Goal: Task Accomplishment & Management: Use online tool/utility

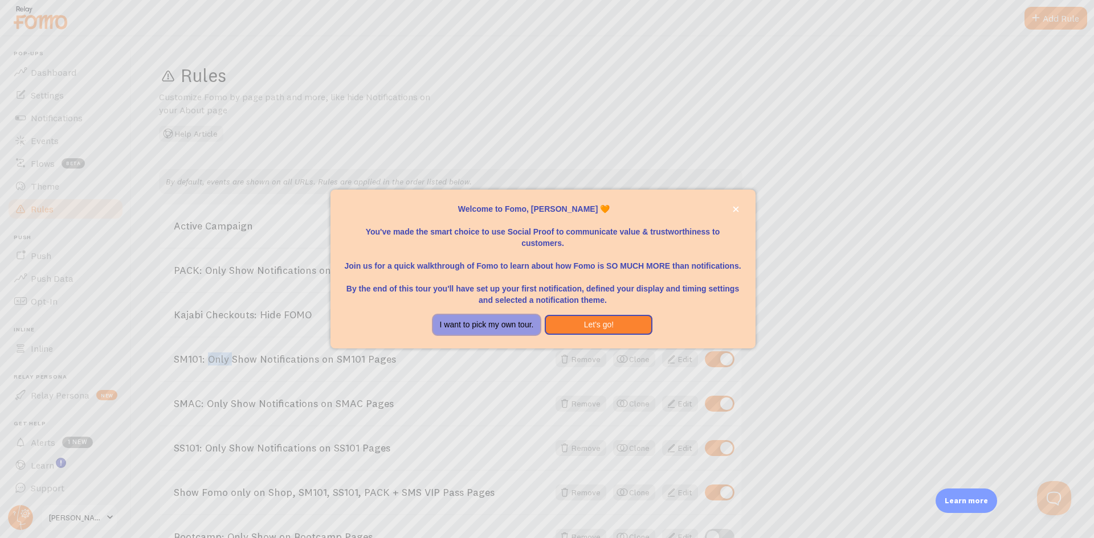
click at [465, 330] on button "I want to pick my own tour." at bounding box center [487, 325] width 108 height 21
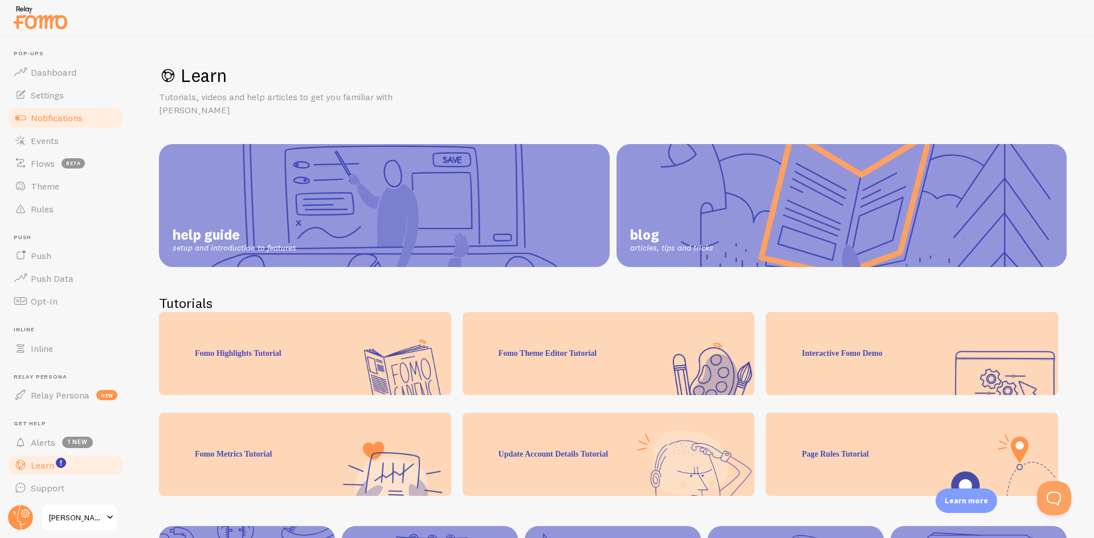
click at [48, 117] on span "Notifications" at bounding box center [57, 117] width 52 height 11
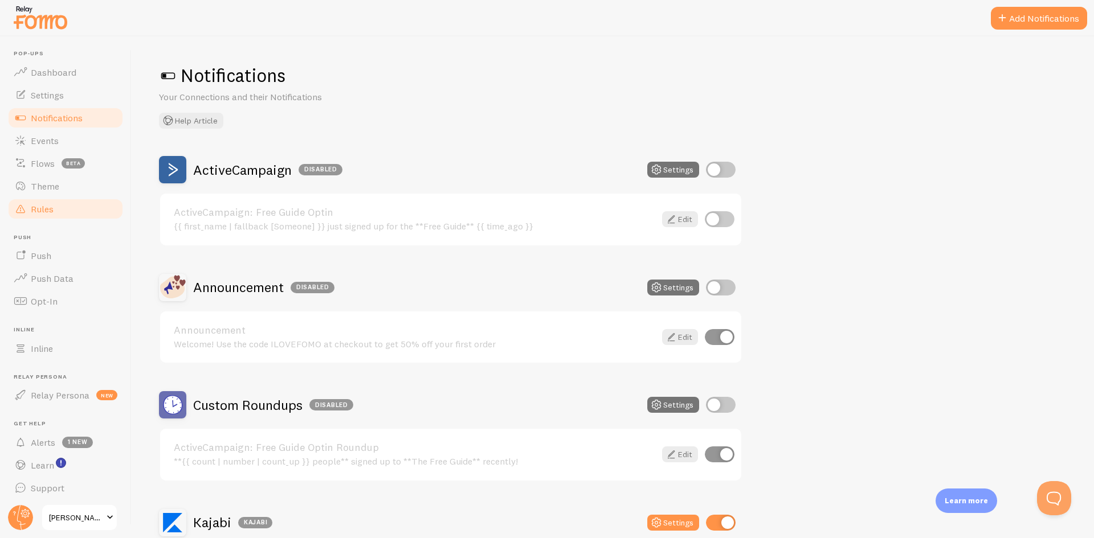
click at [37, 213] on span "Rules" at bounding box center [42, 208] width 23 height 11
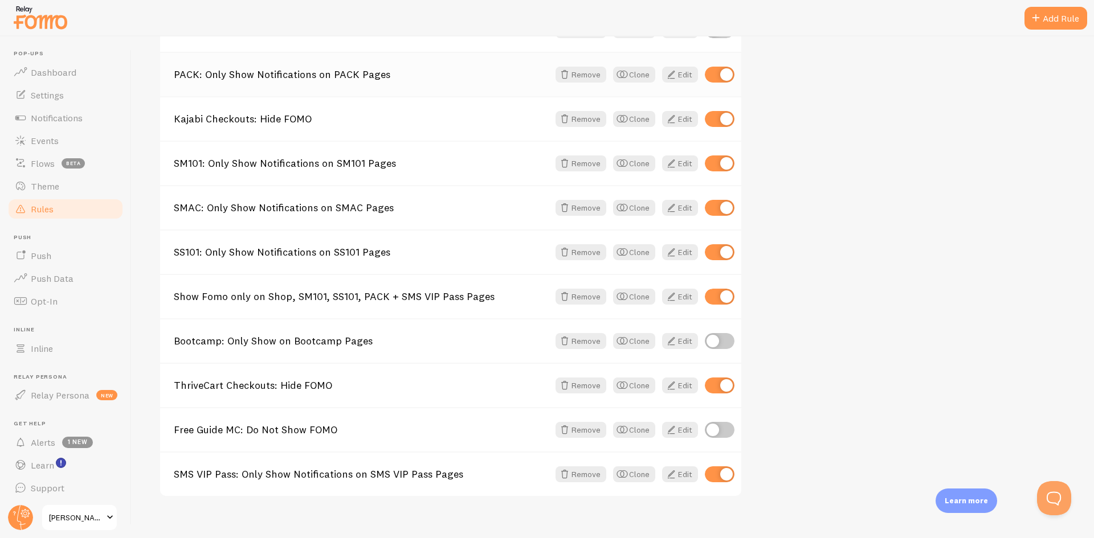
scroll to position [210, 0]
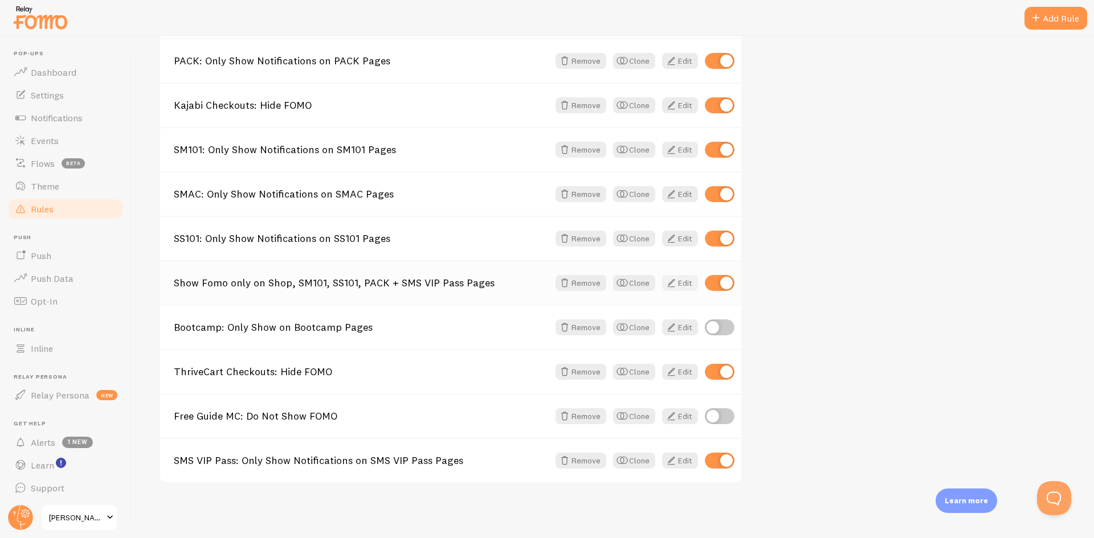
click at [671, 284] on span at bounding box center [671, 283] width 14 height 14
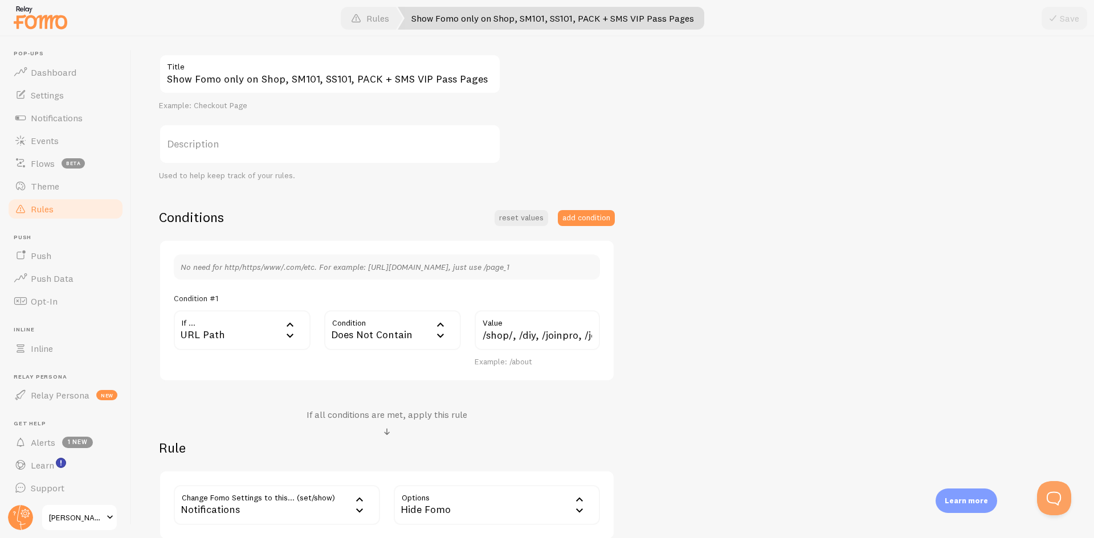
scroll to position [171, 0]
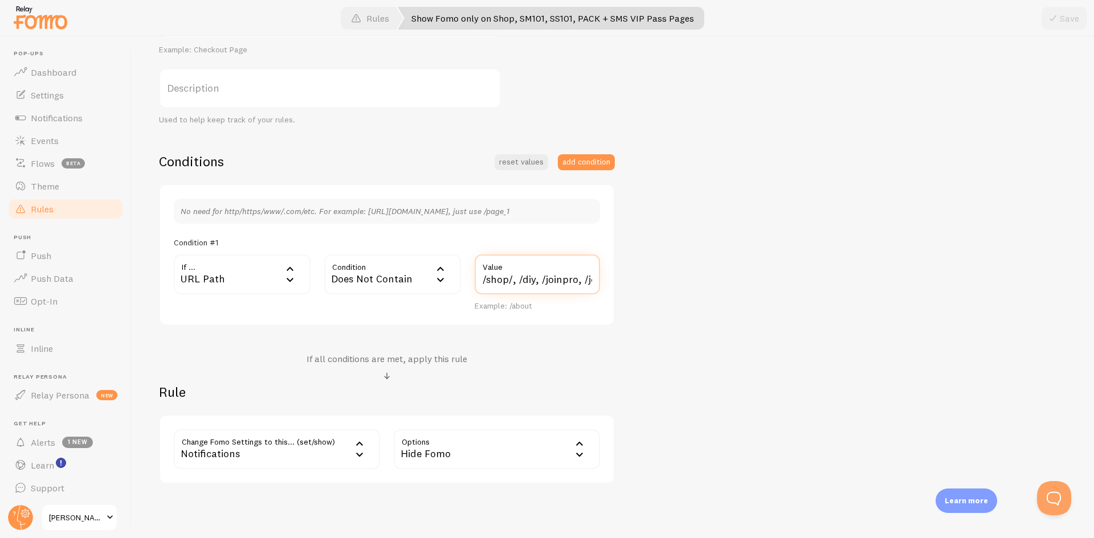
click at [533, 281] on input "/shop/, /diy, /joinpro, /join-pro, /sm101-offer, /sm101-pro, /ty-diy-1, /ty-diy…" at bounding box center [537, 275] width 125 height 40
click at [541, 281] on input "/shop/, /diy, /joinpro, /join-pro, /sm101-offer, /sm101-pro, /ty-diy-1, /ty-diy…" at bounding box center [537, 275] width 125 height 40
click at [38, 208] on span "Rules" at bounding box center [42, 208] width 23 height 11
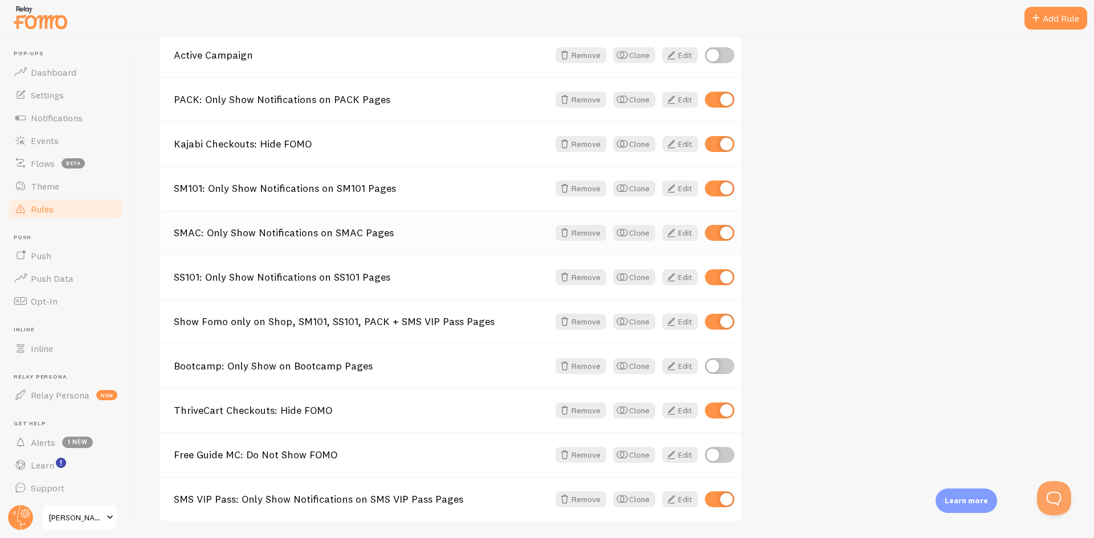
scroll to position [210, 0]
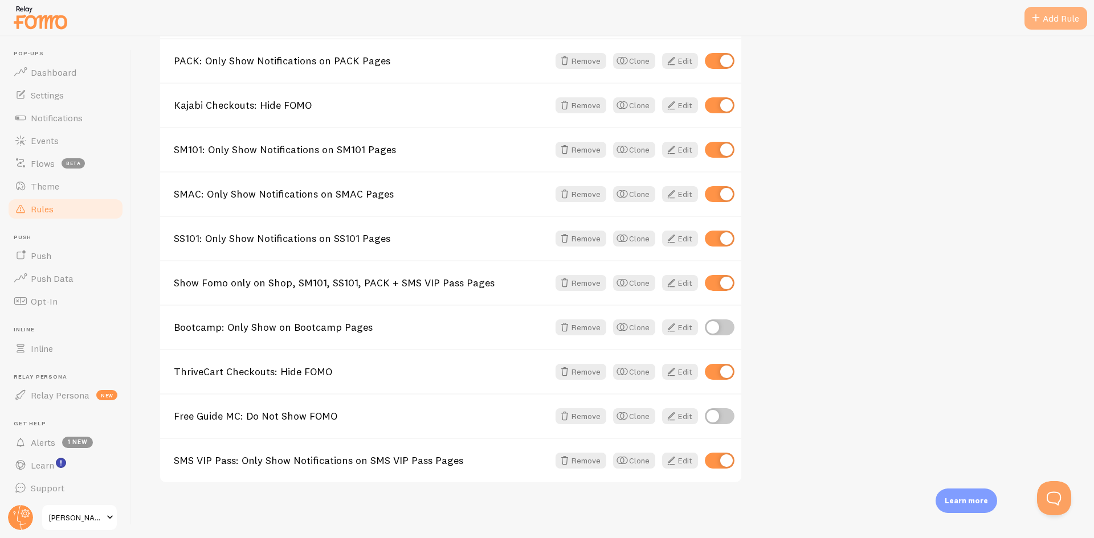
click at [1047, 12] on div "Add Rule" at bounding box center [1055, 18] width 63 height 23
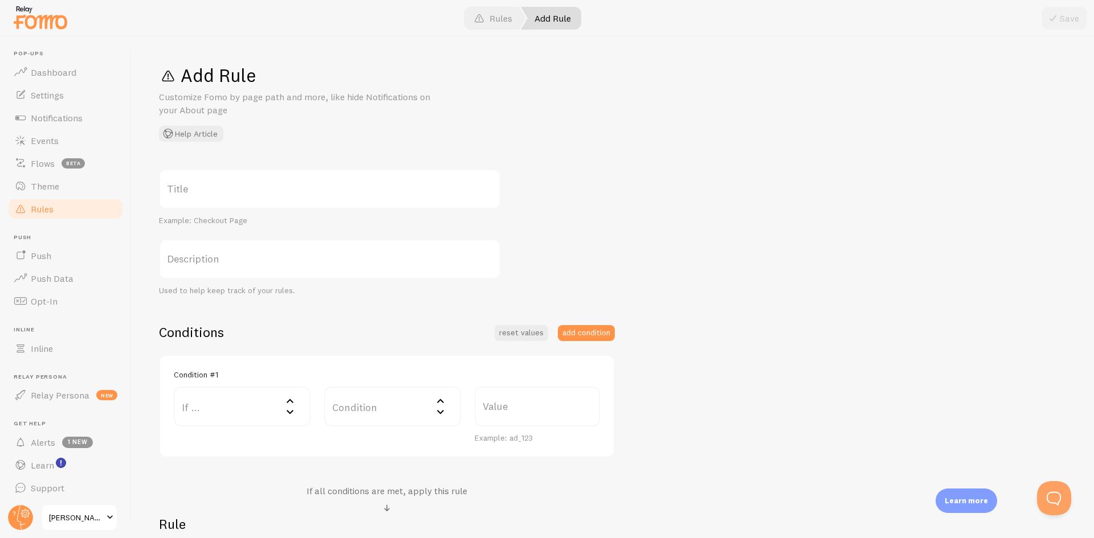
click at [21, 212] on span at bounding box center [21, 209] width 14 height 14
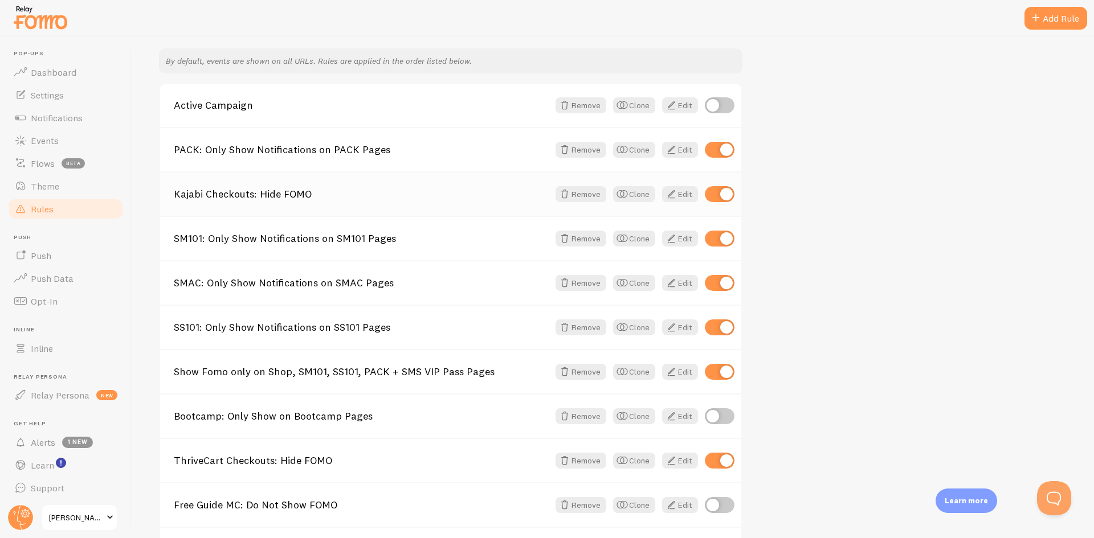
scroll to position [171, 0]
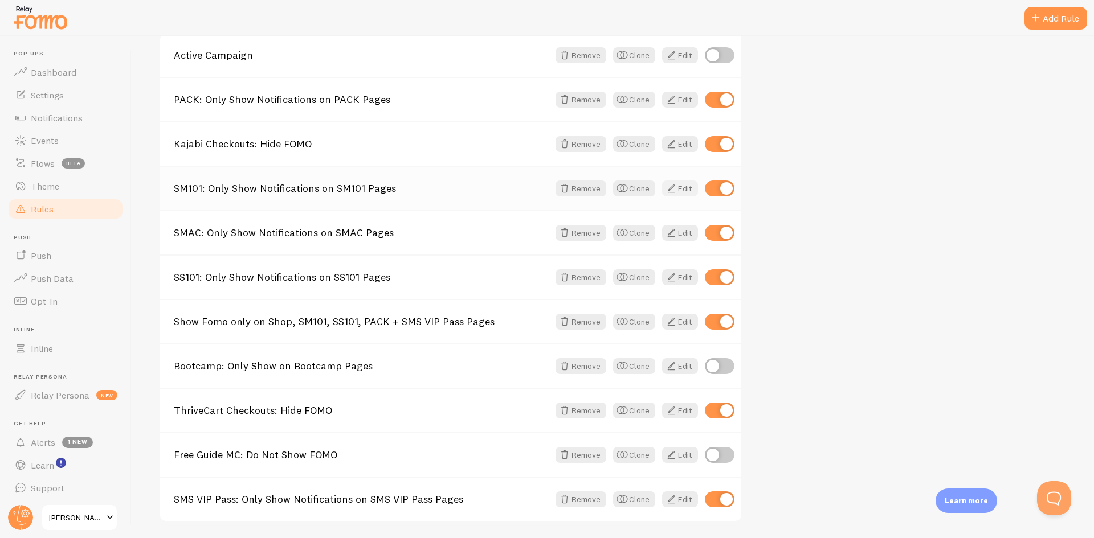
click at [671, 189] on span at bounding box center [671, 189] width 14 height 14
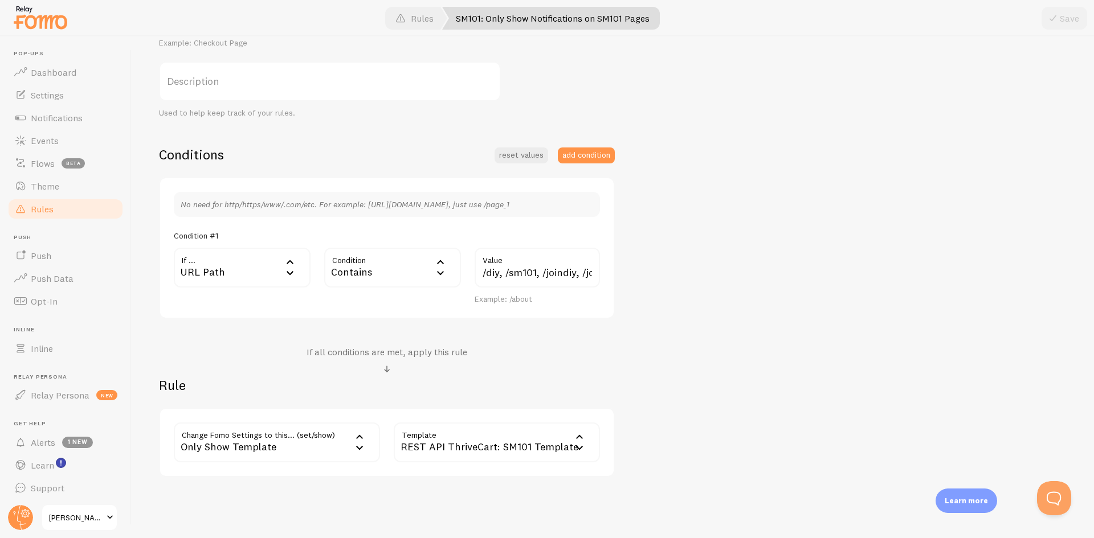
scroll to position [160, 0]
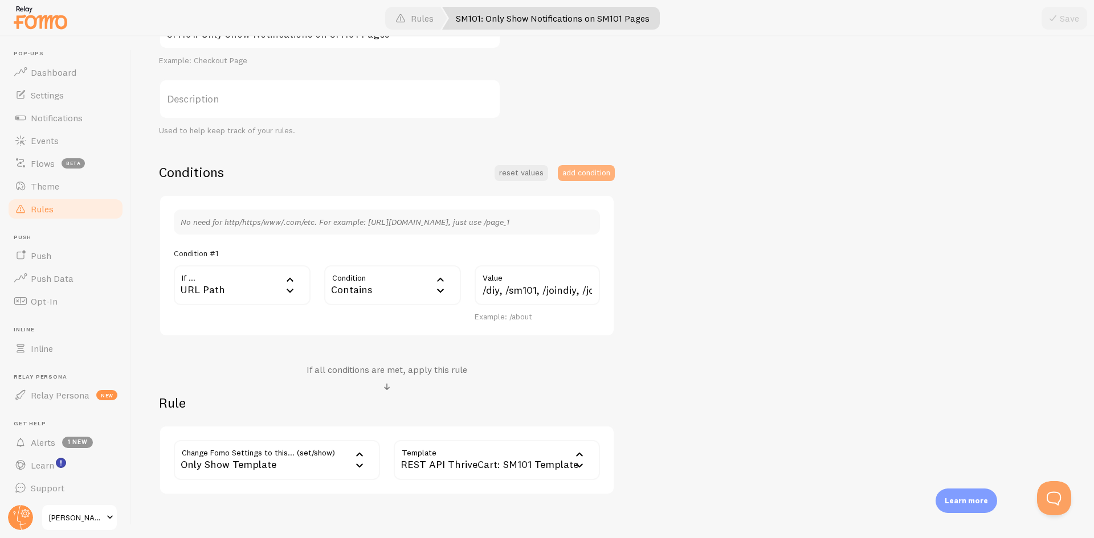
click at [573, 171] on button "add condition" at bounding box center [586, 173] width 57 height 16
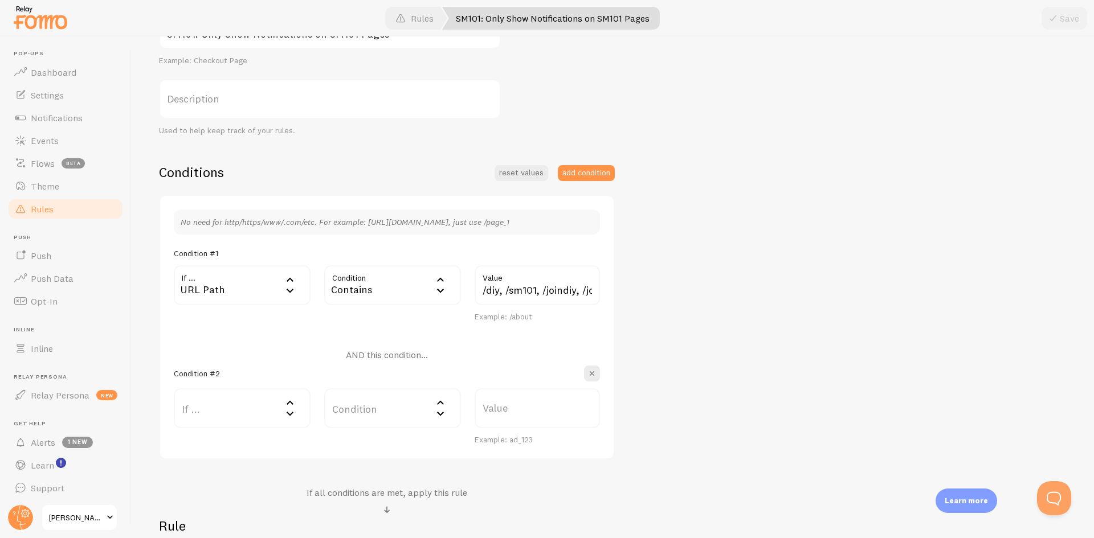
click at [358, 353] on h4 "AND this condition..." at bounding box center [387, 355] width 82 height 12
click at [595, 373] on span "button" at bounding box center [591, 373] width 11 height 11
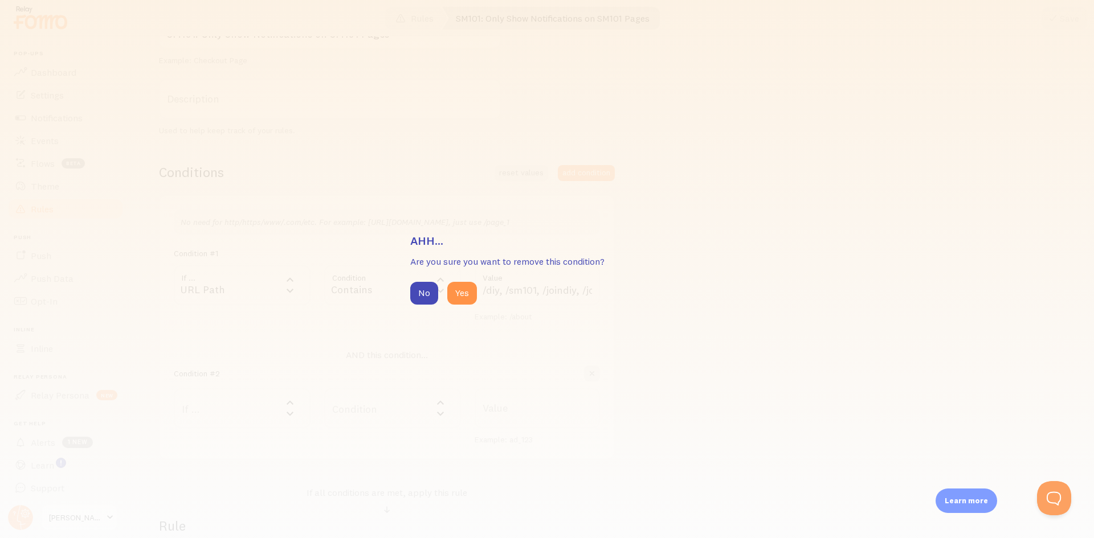
click at [444, 291] on div "No Yes" at bounding box center [546, 293] width 273 height 23
click at [451, 291] on button "Yes" at bounding box center [462, 293] width 30 height 23
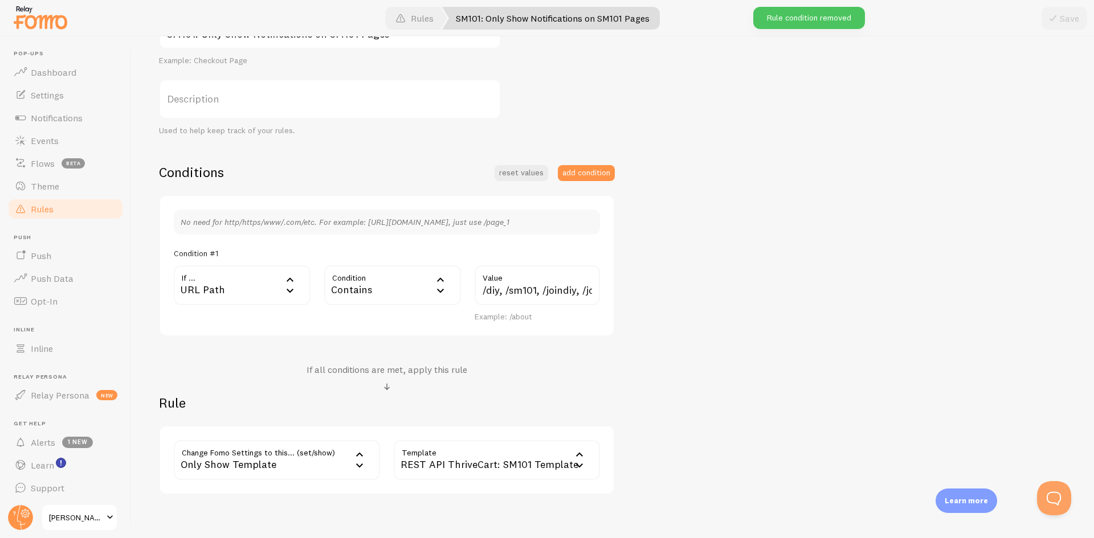
click at [34, 207] on span "Rules" at bounding box center [42, 208] width 23 height 11
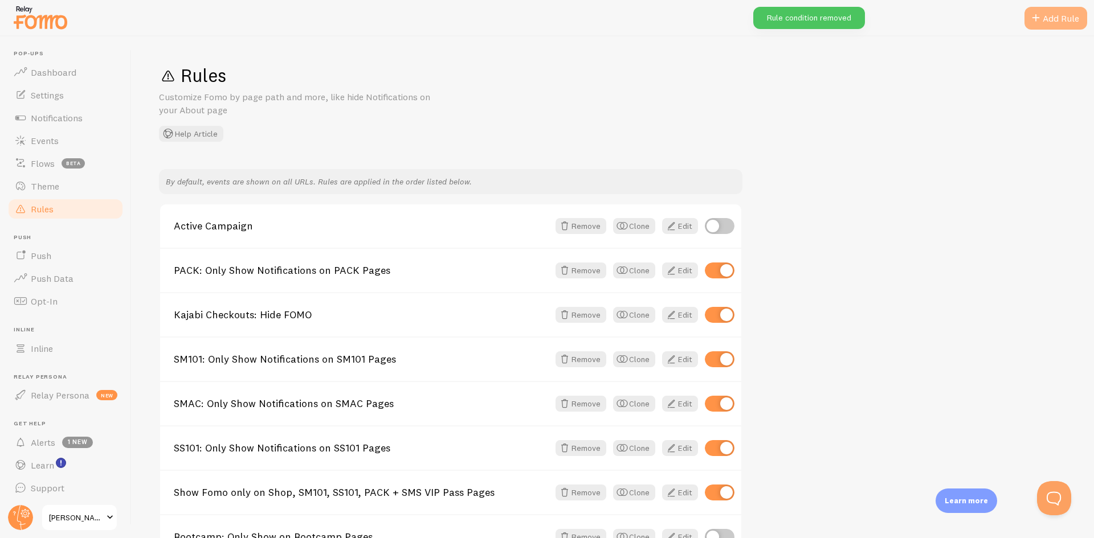
click at [1054, 11] on div "Add Rule" at bounding box center [1055, 18] width 63 height 23
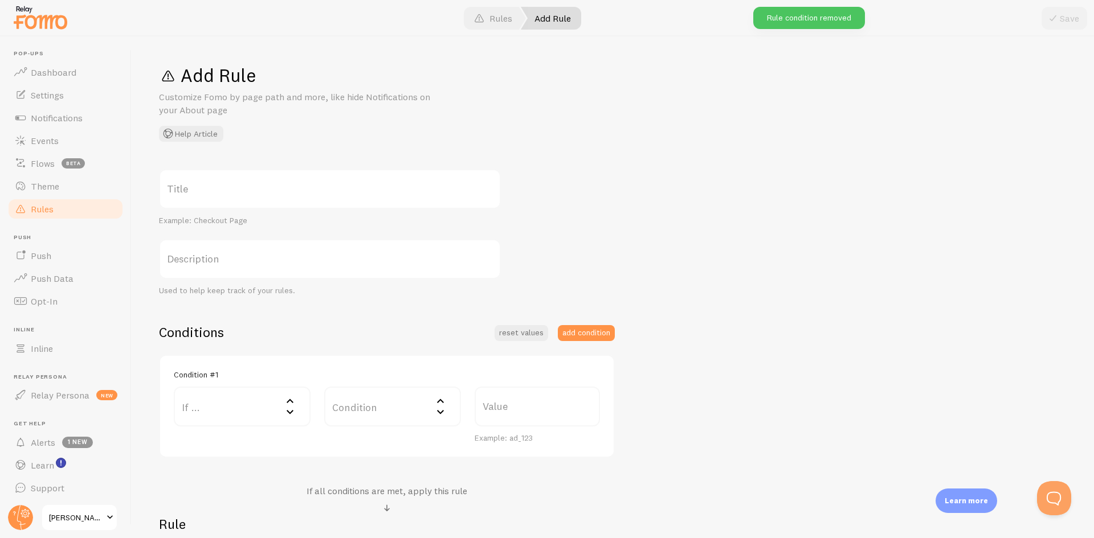
click at [190, 183] on label "Title" at bounding box center [330, 189] width 342 height 40
click at [190, 183] on input "Title" at bounding box center [330, 189] width 342 height 40
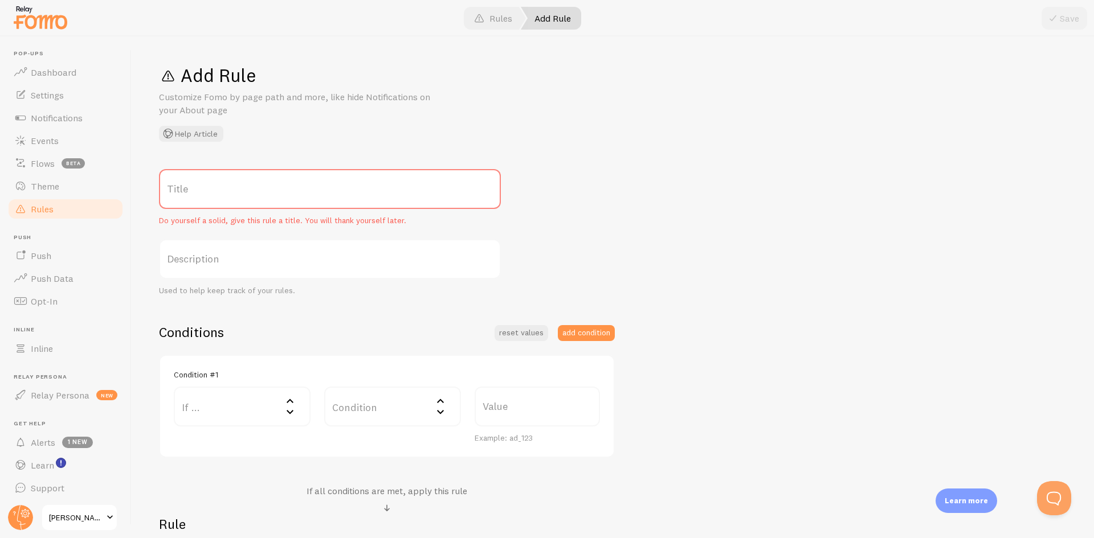
click at [186, 190] on label "Title" at bounding box center [330, 189] width 342 height 40
click at [186, 190] on input "Title" at bounding box center [330, 189] width 342 height 40
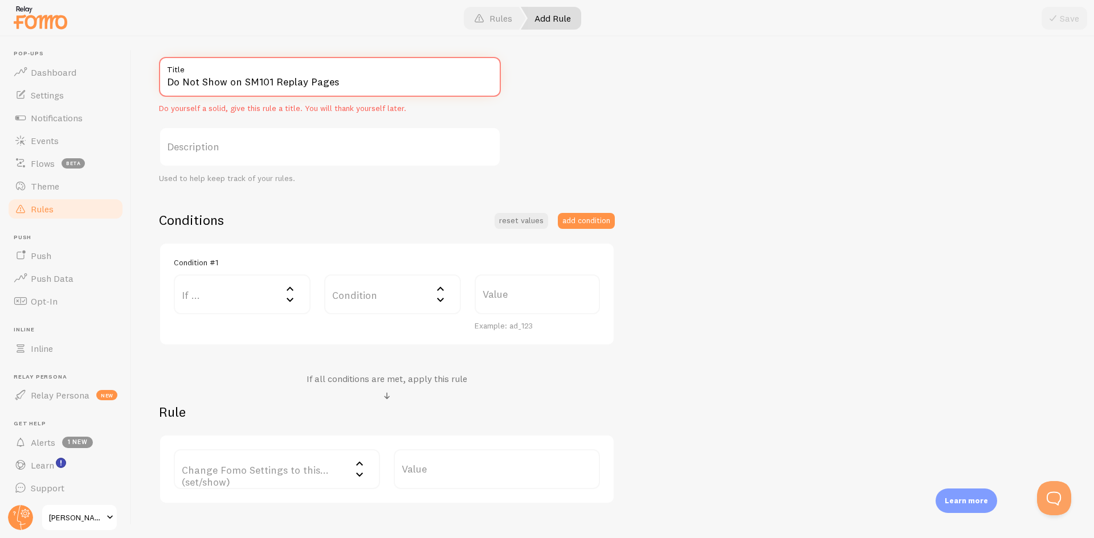
scroll to position [114, 0]
type input "Do Not Show on SM101 Replay Pages"
click at [202, 291] on label "If ..." at bounding box center [242, 293] width 137 height 40
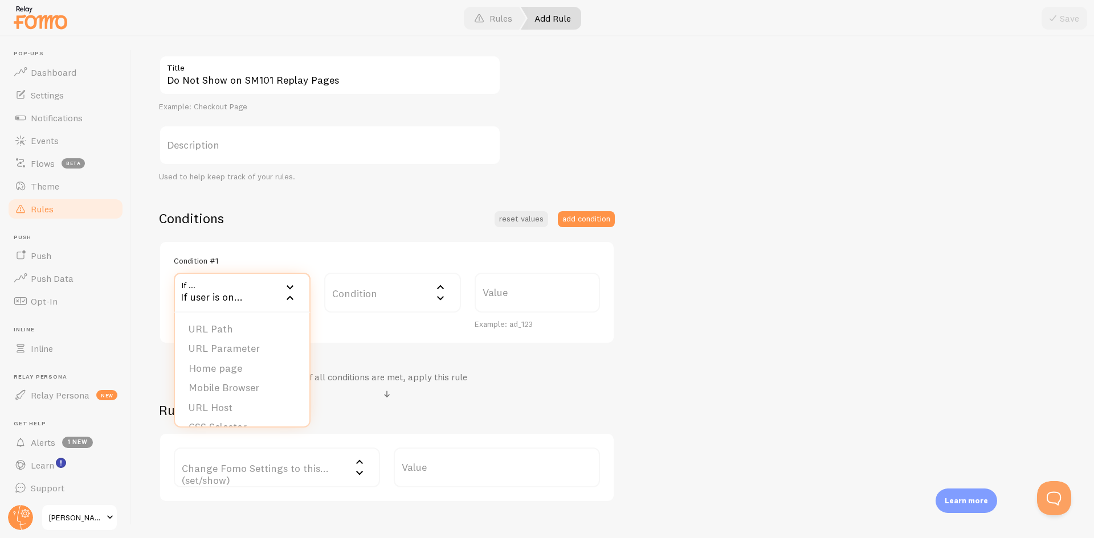
drag, startPoint x: 251, startPoint y: 332, endPoint x: 270, endPoint y: 318, distance: 22.9
click at [252, 332] on li "URL Path" at bounding box center [242, 330] width 134 height 20
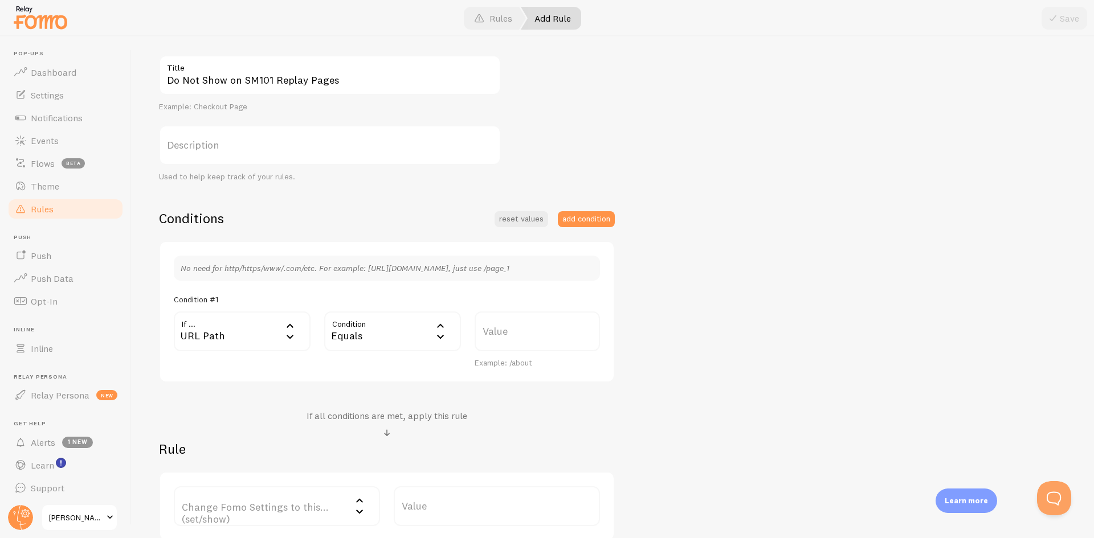
click at [379, 337] on div "Equals" at bounding box center [392, 332] width 137 height 40
click at [443, 334] on icon at bounding box center [441, 337] width 14 height 14
click at [408, 332] on div "Equals" at bounding box center [392, 332] width 137 height 40
click at [363, 424] on li "Contains" at bounding box center [392, 427] width 134 height 20
click at [531, 332] on label "Value" at bounding box center [537, 332] width 125 height 40
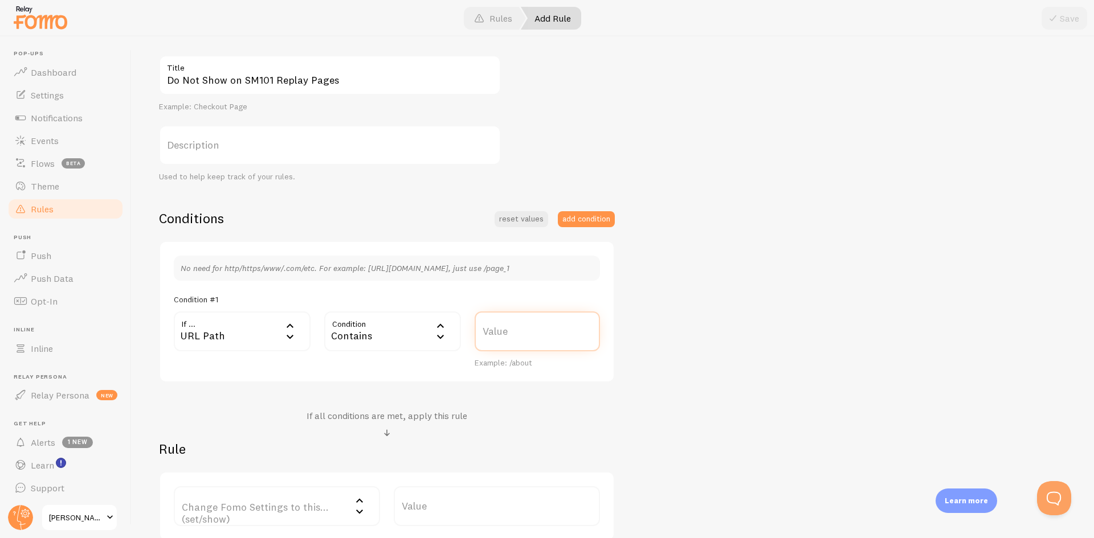
click at [531, 332] on input "Value" at bounding box center [537, 332] width 125 height 40
paste input "https://www.mimjenkinson.com/diy-replay-watch-now"
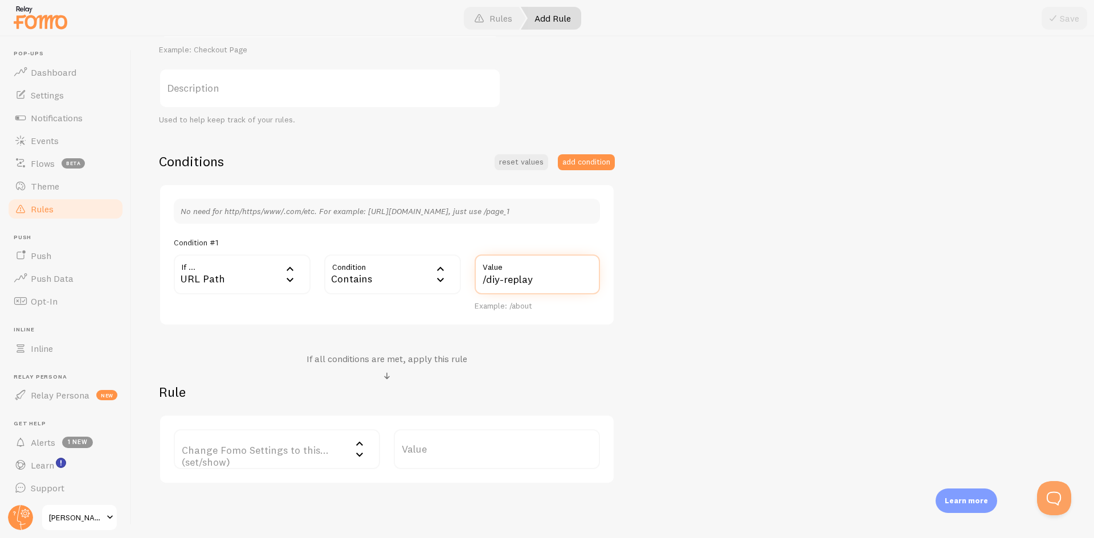
type input "/diy-replay"
click at [237, 449] on label "Change Fomo Settings to this... (set/show)" at bounding box center [277, 450] width 206 height 40
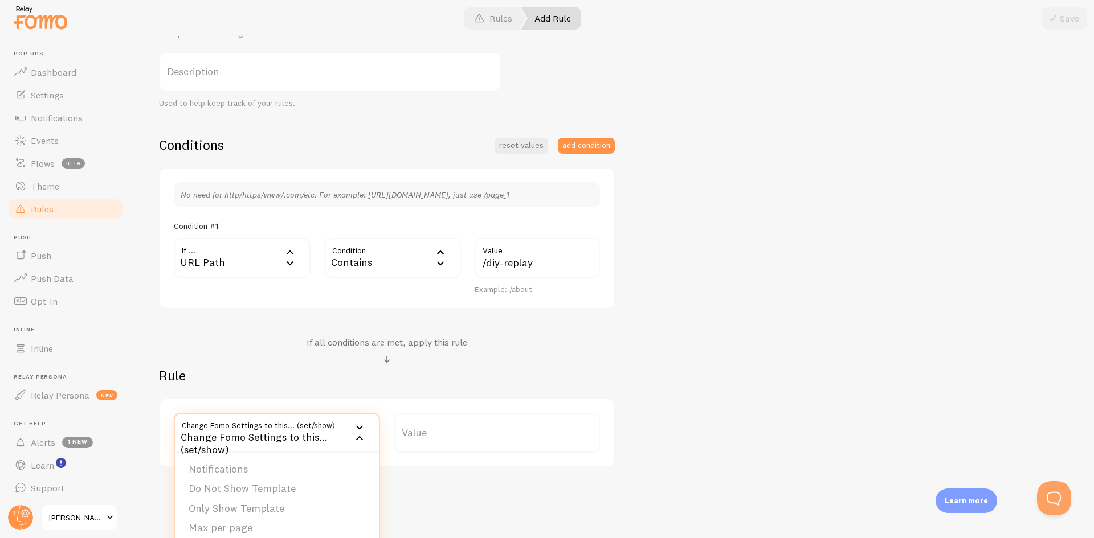
scroll to position [160, 0]
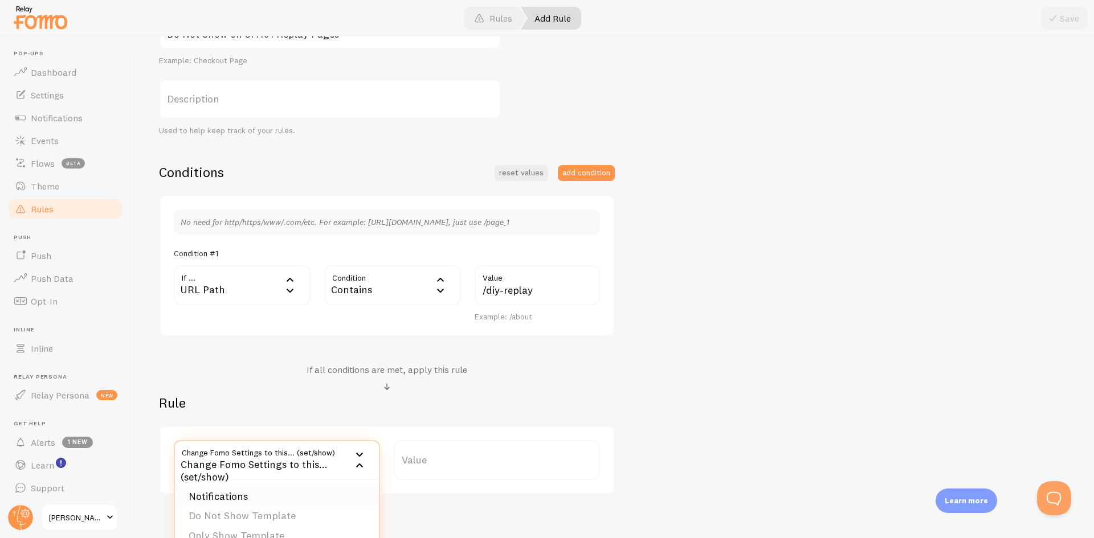
click at [283, 491] on li "Notifications" at bounding box center [277, 497] width 204 height 20
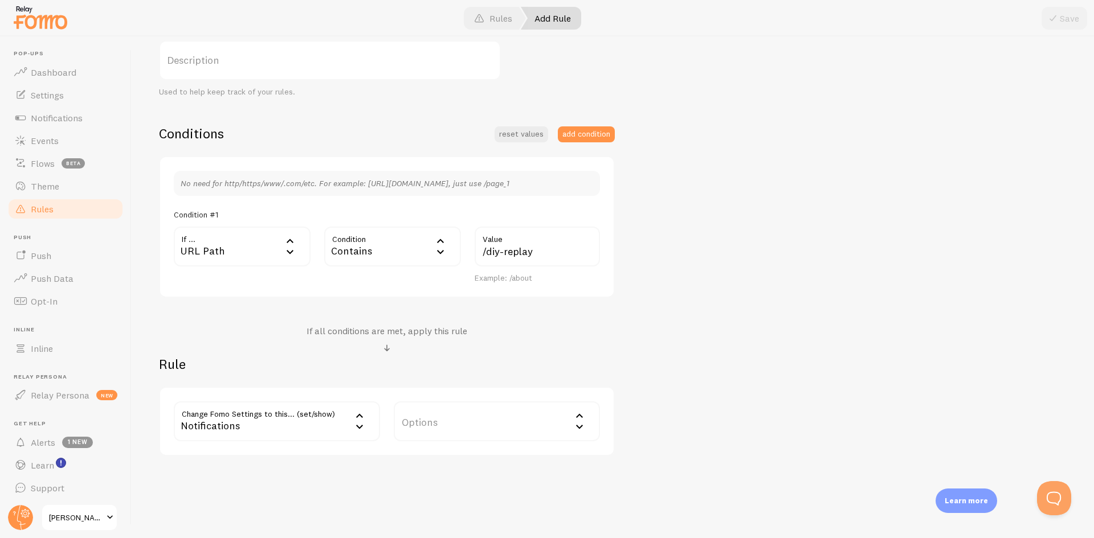
scroll to position [217, 0]
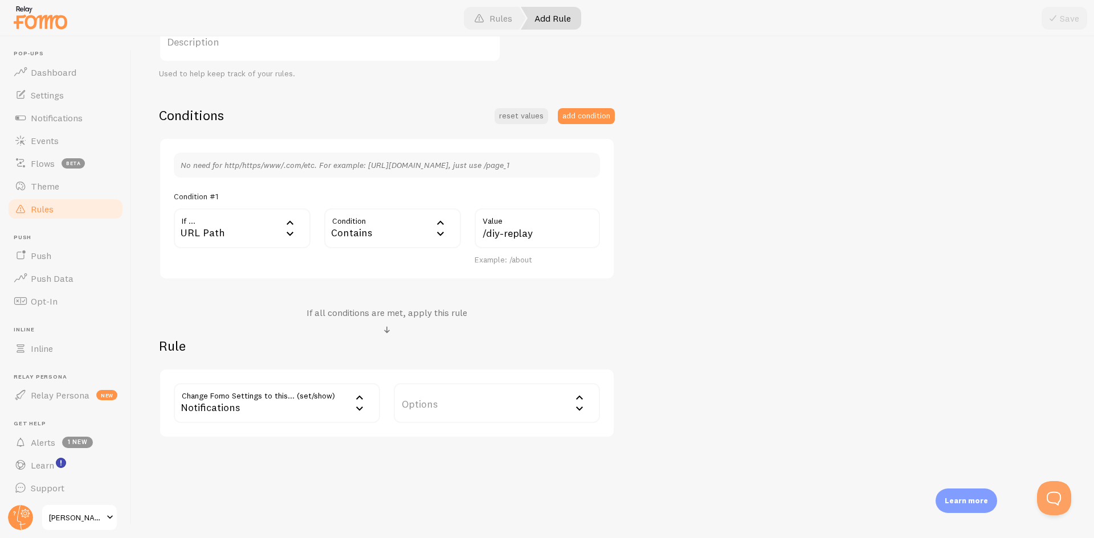
click at [490, 400] on label "Options" at bounding box center [497, 403] width 206 height 40
click at [456, 444] on li "Hide Fomo" at bounding box center [497, 440] width 204 height 20
click at [1060, 23] on button "Save" at bounding box center [1064, 18] width 46 height 23
